Goal: Download file/media

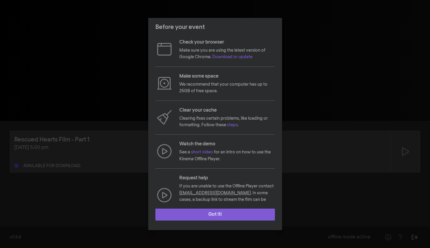
click at [201, 216] on button "Got it!" at bounding box center [214, 215] width 119 height 12
click at [226, 214] on button "Got it!" at bounding box center [214, 215] width 119 height 12
click at [215, 213] on button "Got it!" at bounding box center [214, 215] width 119 height 12
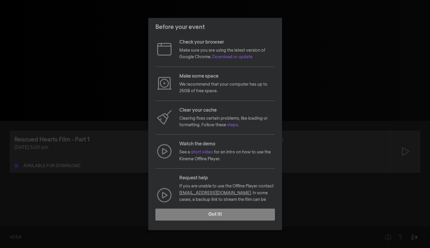
scroll to position [15, 0]
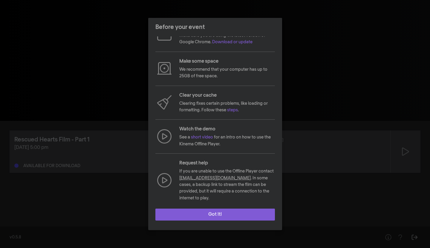
click at [212, 216] on button "Got it!" at bounding box center [214, 215] width 119 height 12
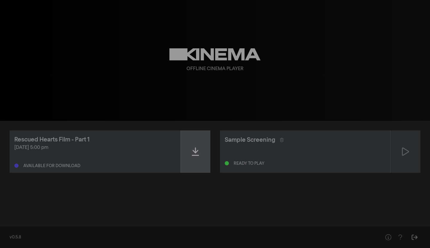
click at [199, 158] on div at bounding box center [195, 151] width 30 height 42
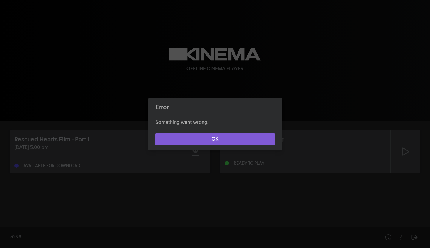
click at [213, 143] on button "OK" at bounding box center [214, 139] width 119 height 12
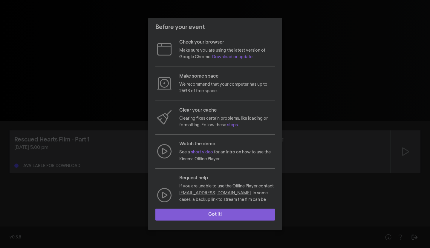
click at [202, 214] on button "Got it!" at bounding box center [214, 215] width 119 height 12
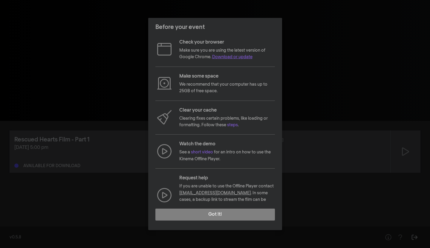
click at [242, 58] on link "Download or update" at bounding box center [232, 57] width 40 height 4
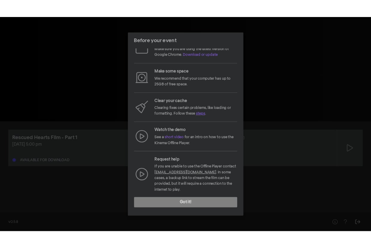
scroll to position [15, 0]
